Goal: Task Accomplishment & Management: Manage account settings

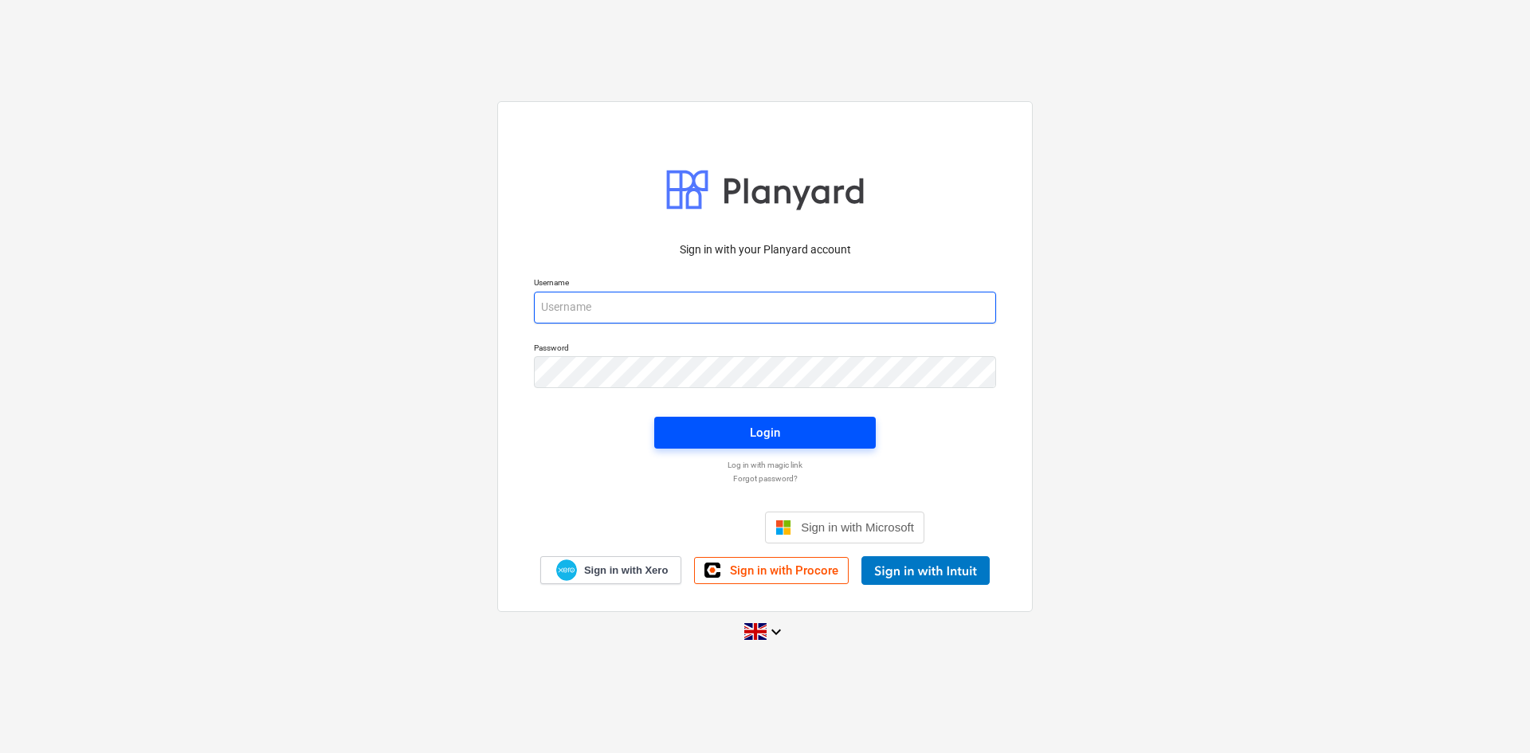
type input "[PERSON_NAME][EMAIL_ADDRESS][PERSON_NAME][DOMAIN_NAME]"
click at [867, 439] on button "Login" at bounding box center [765, 433] width 222 height 32
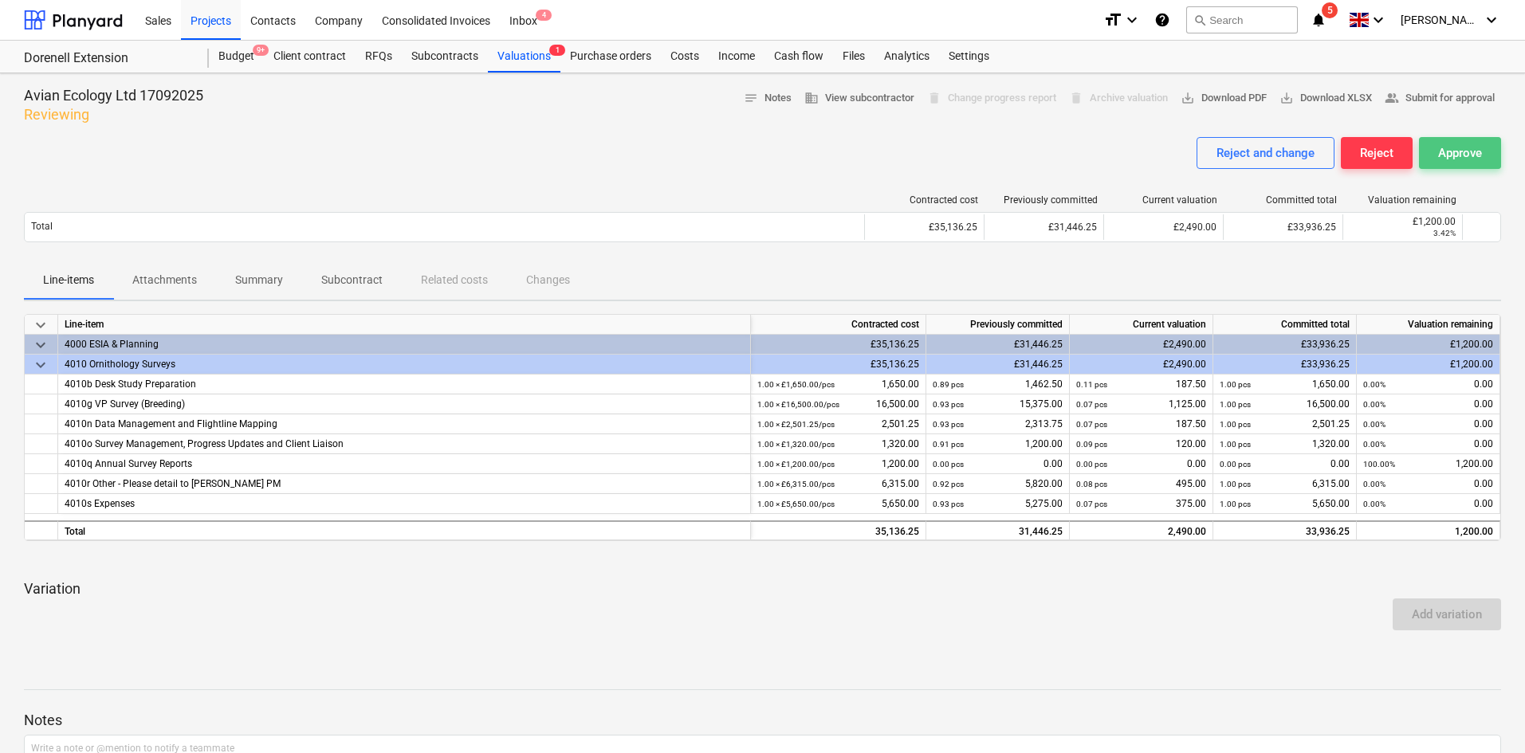
click at [1453, 157] on div "Approve" at bounding box center [1460, 153] width 44 height 21
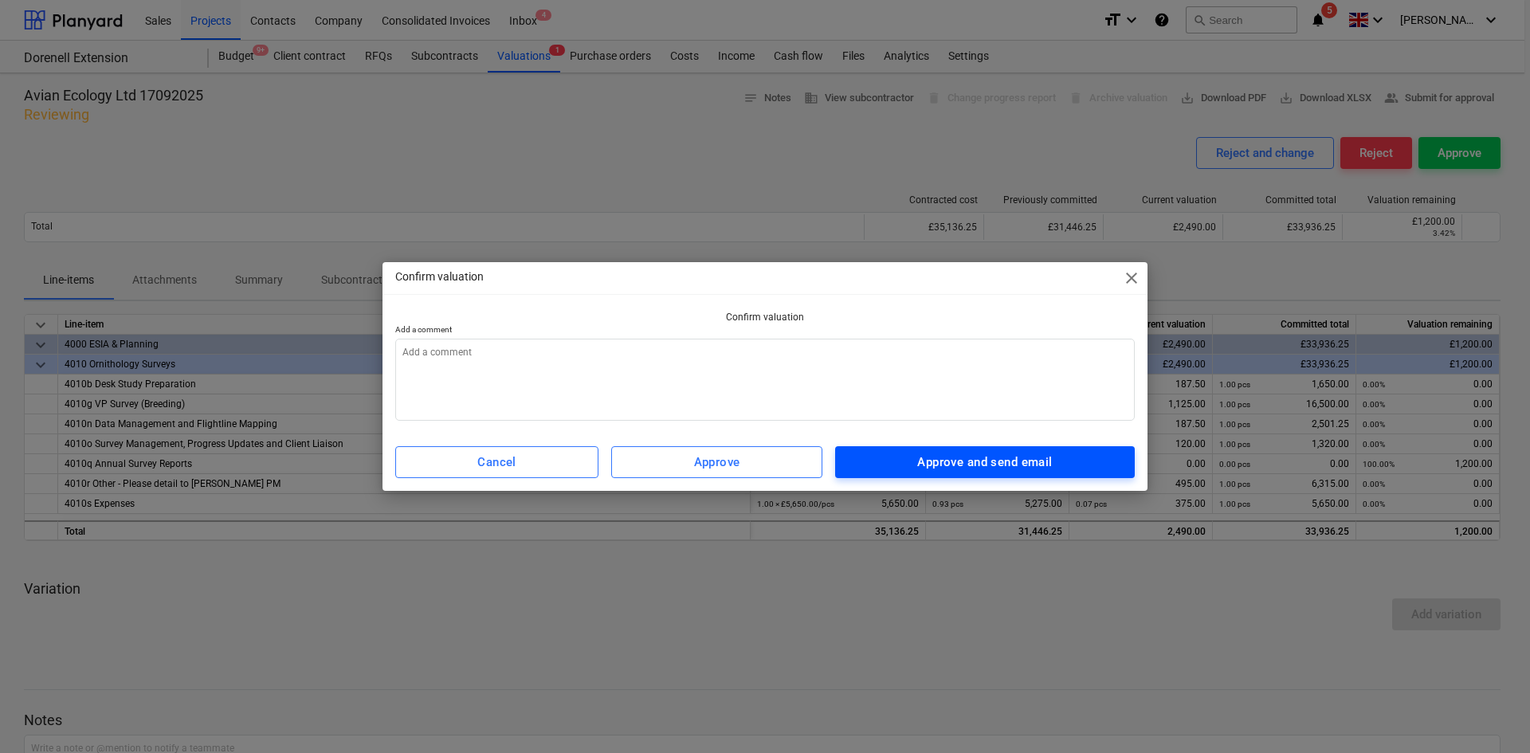
click at [979, 452] on div "Approve and send email" at bounding box center [984, 462] width 135 height 21
type textarea "x"
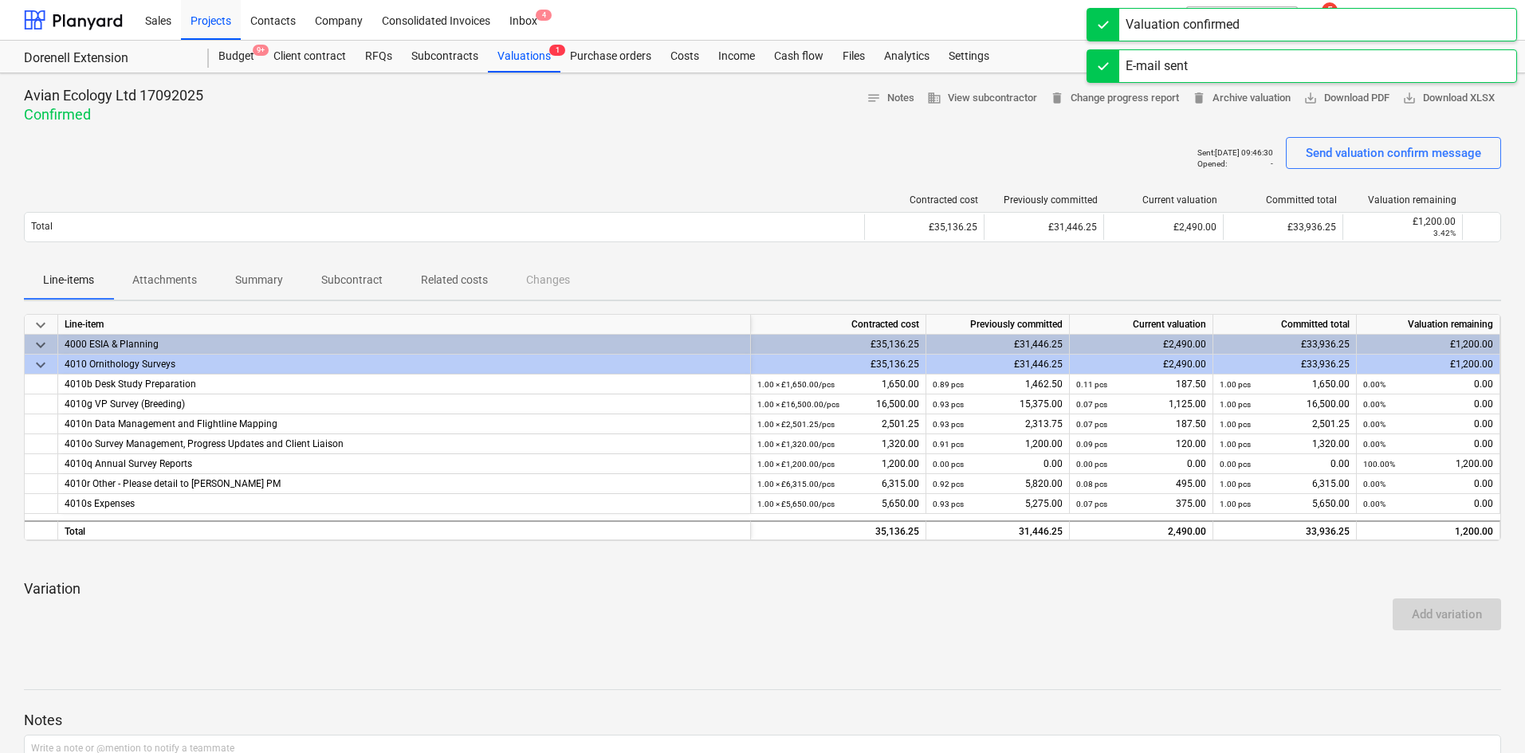
click at [1325, 22] on div "Valuation confirmed" at bounding box center [1301, 24] width 430 height 33
click at [1331, 19] on div "E-mail sent" at bounding box center [1301, 24] width 430 height 33
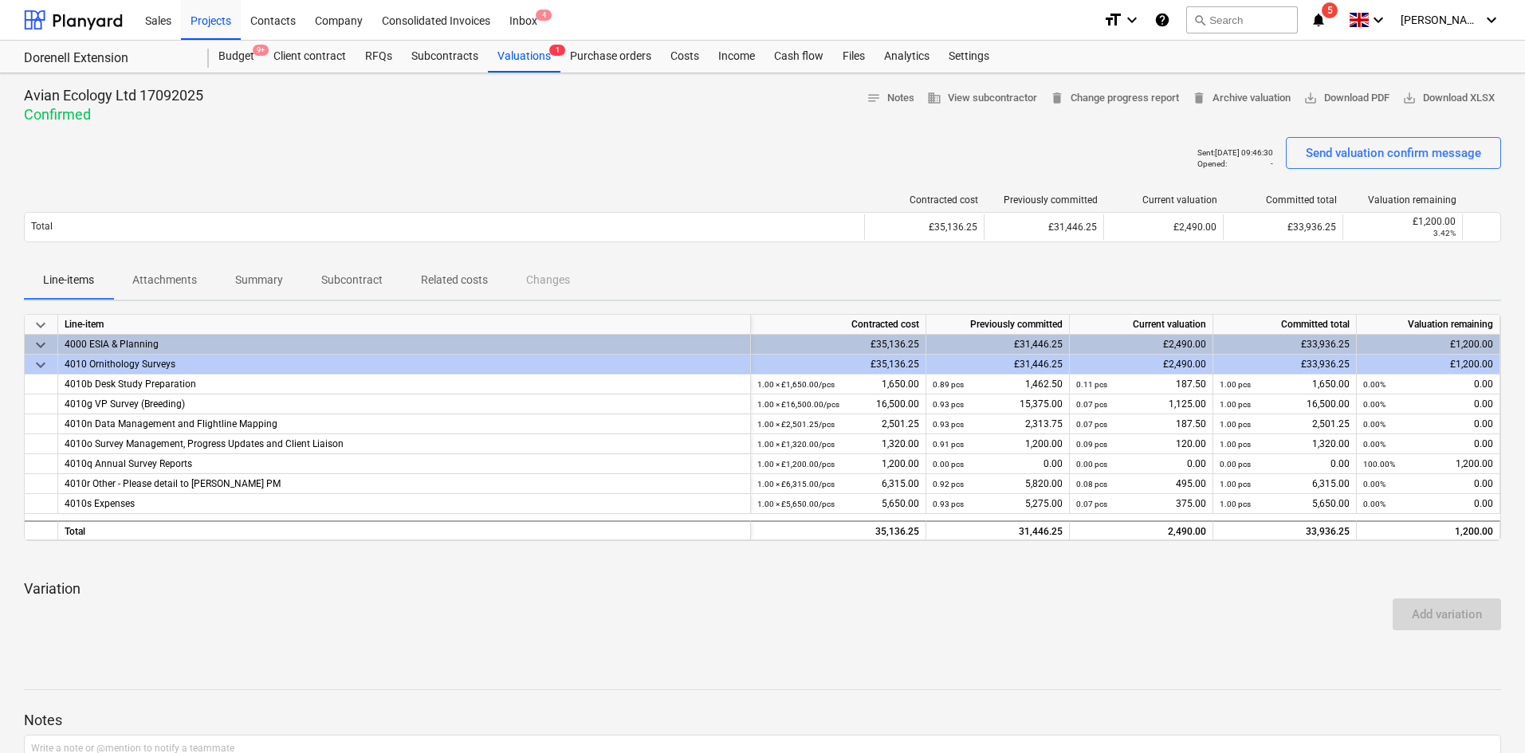
click at [1326, 22] on icon "notifications" at bounding box center [1318, 19] width 16 height 19
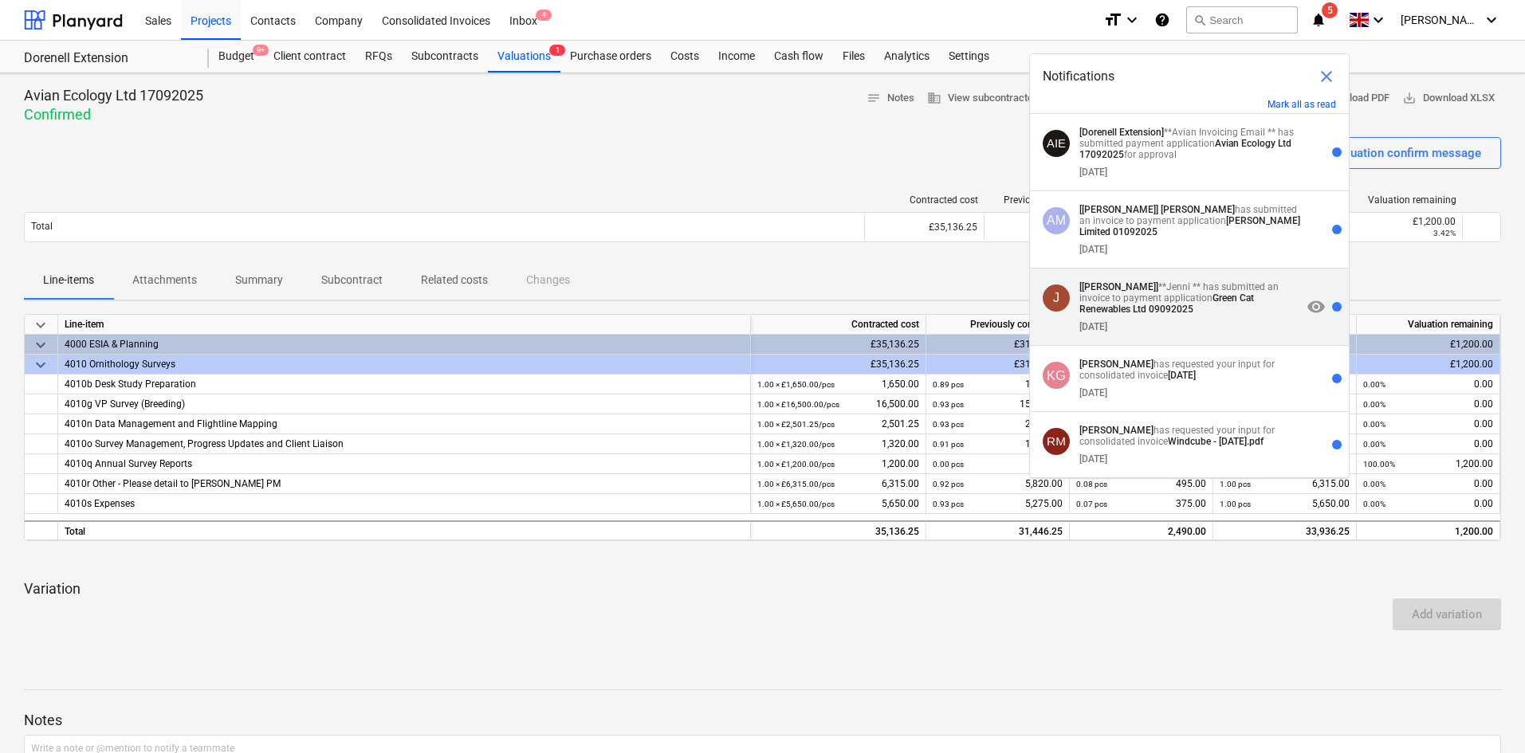
click at [1215, 312] on p "[[PERSON_NAME]] **[PERSON_NAME] ** has submitted an invoice to payment applicat…" at bounding box center [1190, 297] width 222 height 33
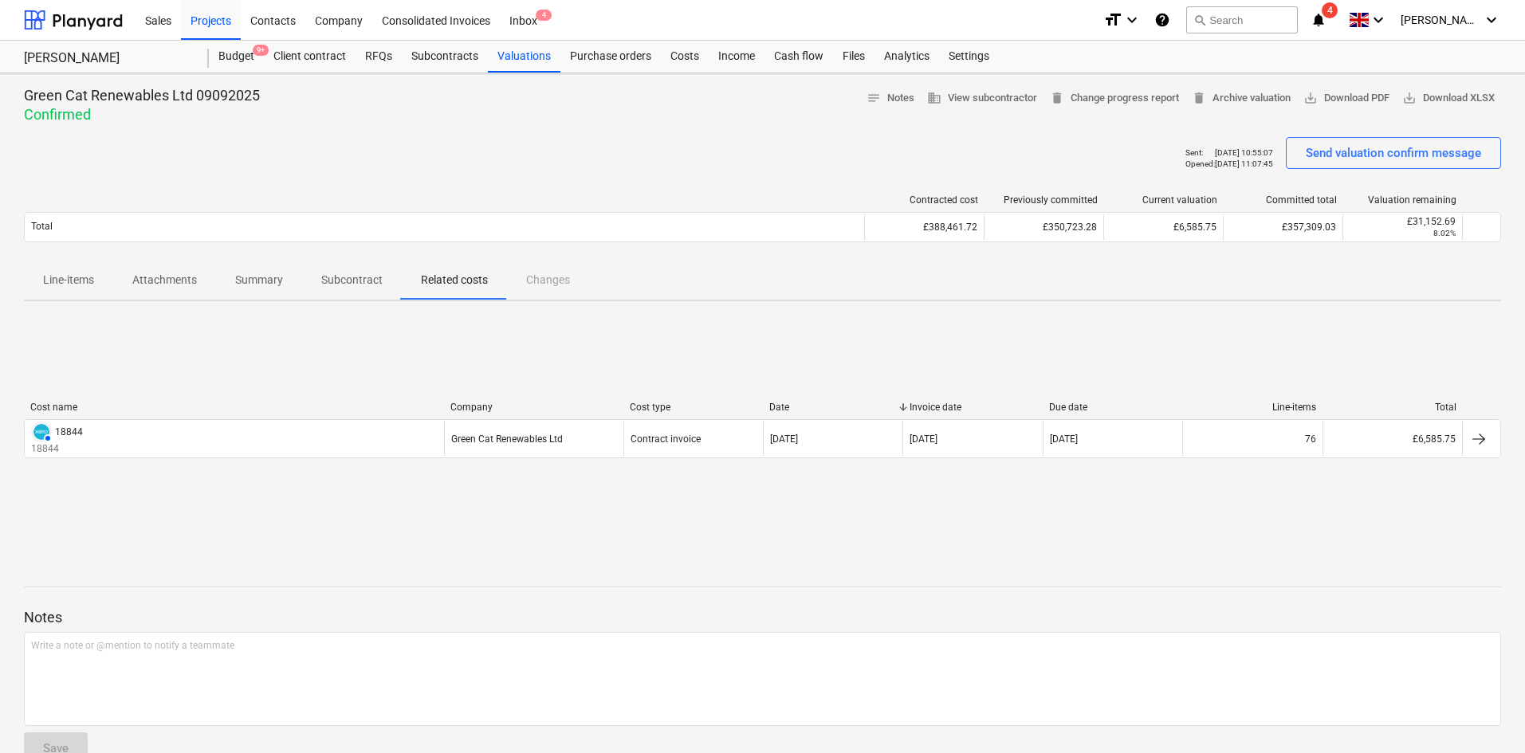
click at [1326, 26] on icon "notifications" at bounding box center [1318, 19] width 16 height 19
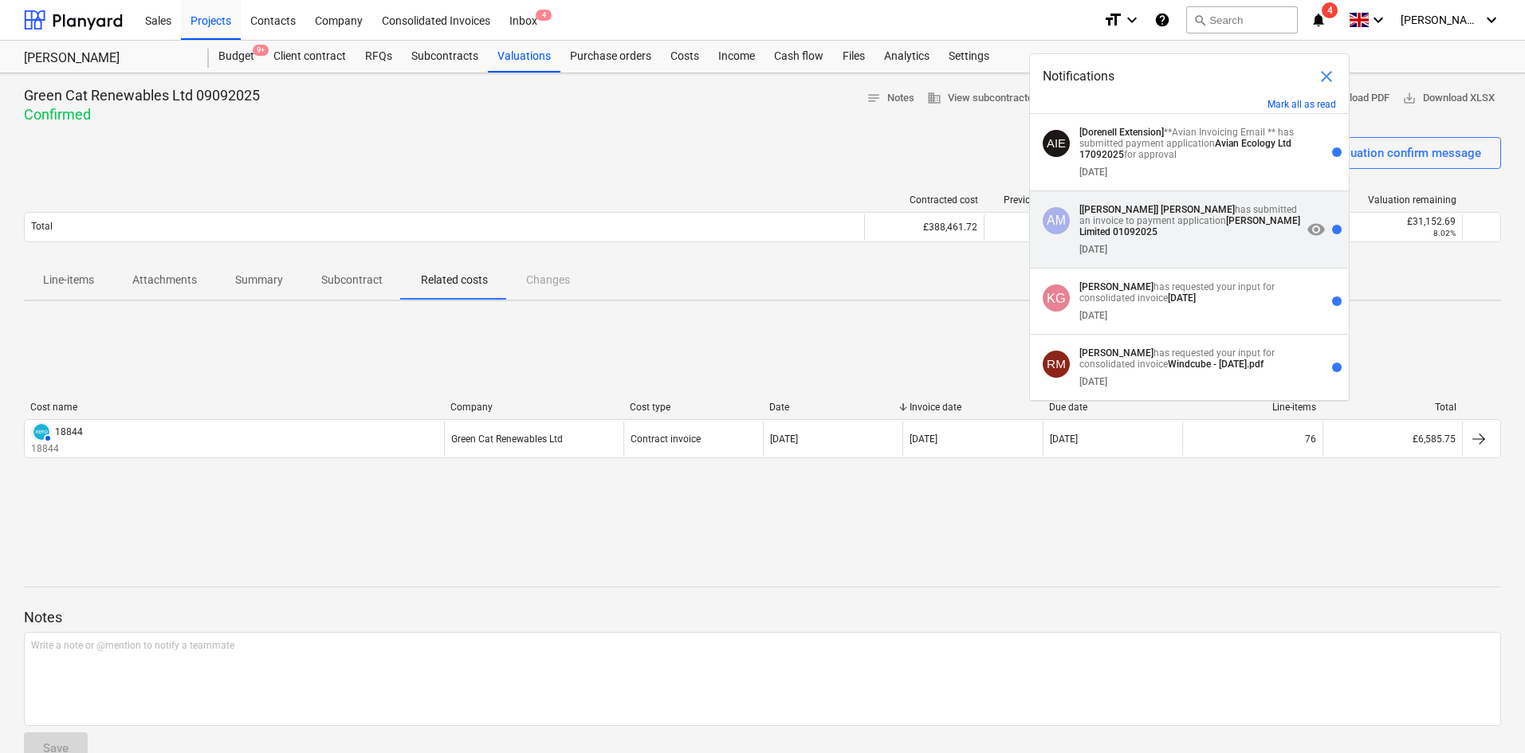
click at [1218, 218] on strong "[PERSON_NAME] Limited 01092025" at bounding box center [1189, 226] width 221 height 22
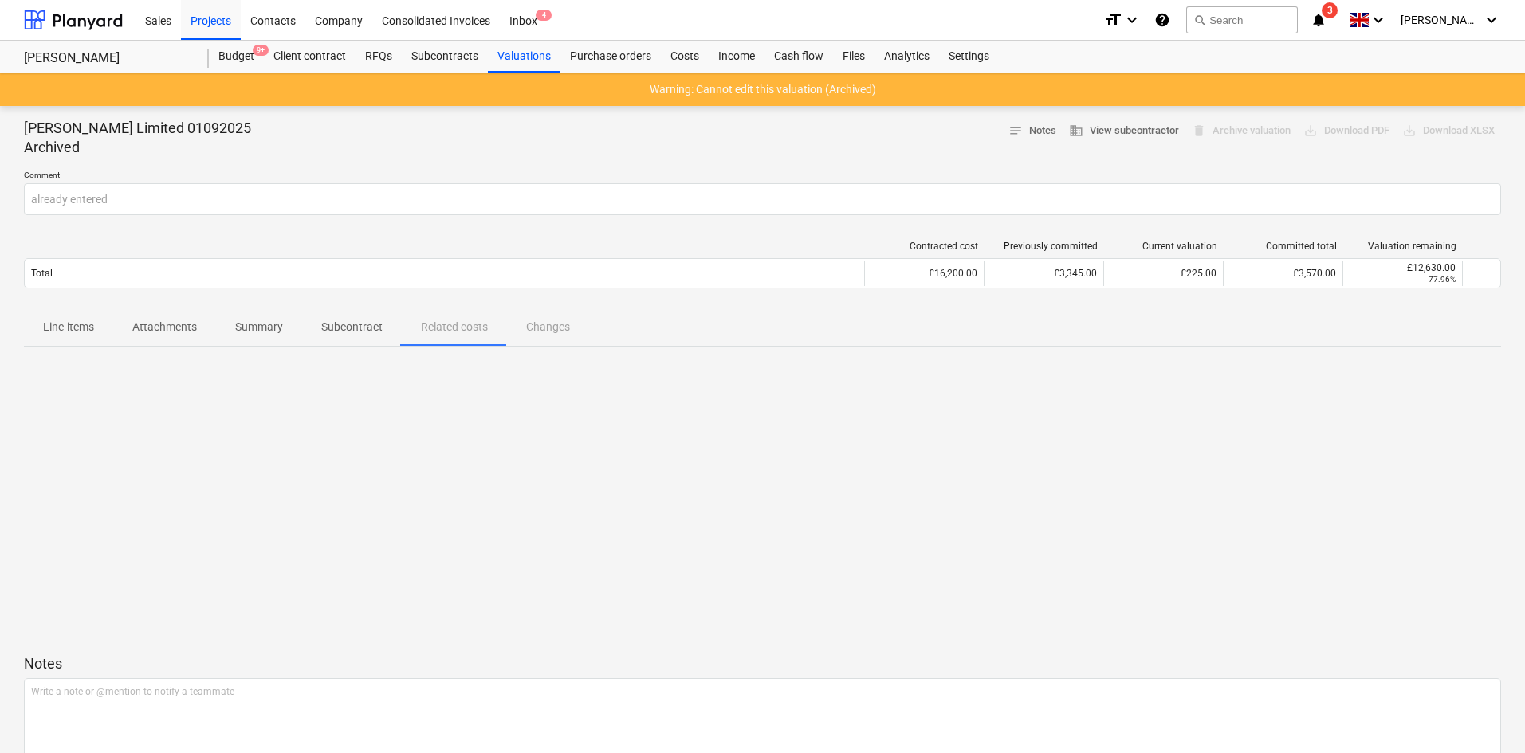
click at [1326, 13] on icon "notifications" at bounding box center [1318, 19] width 16 height 19
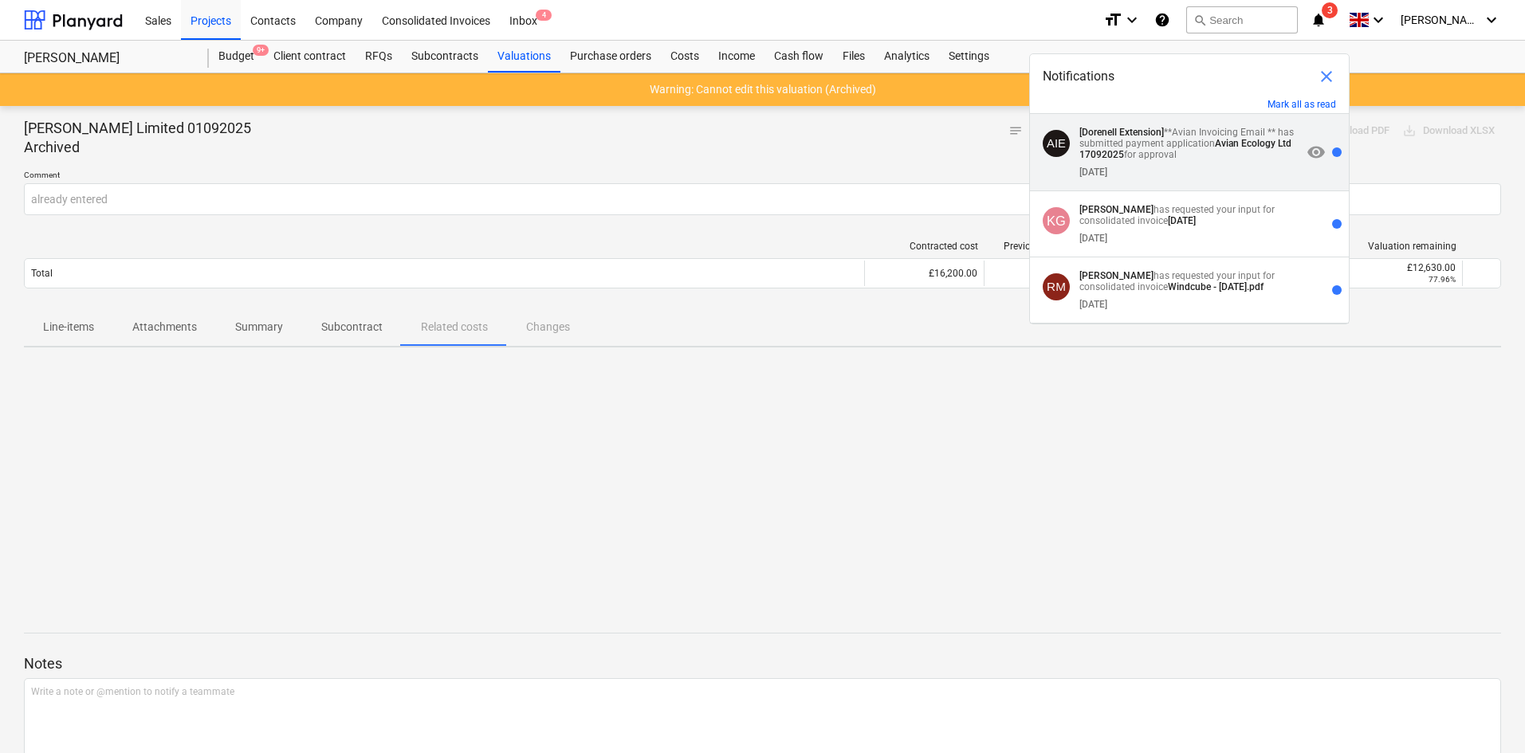
click at [1257, 139] on strong "Avian Ecology Ltd 17092025" at bounding box center [1185, 149] width 212 height 22
